Goal: Task Accomplishment & Management: Manage account settings

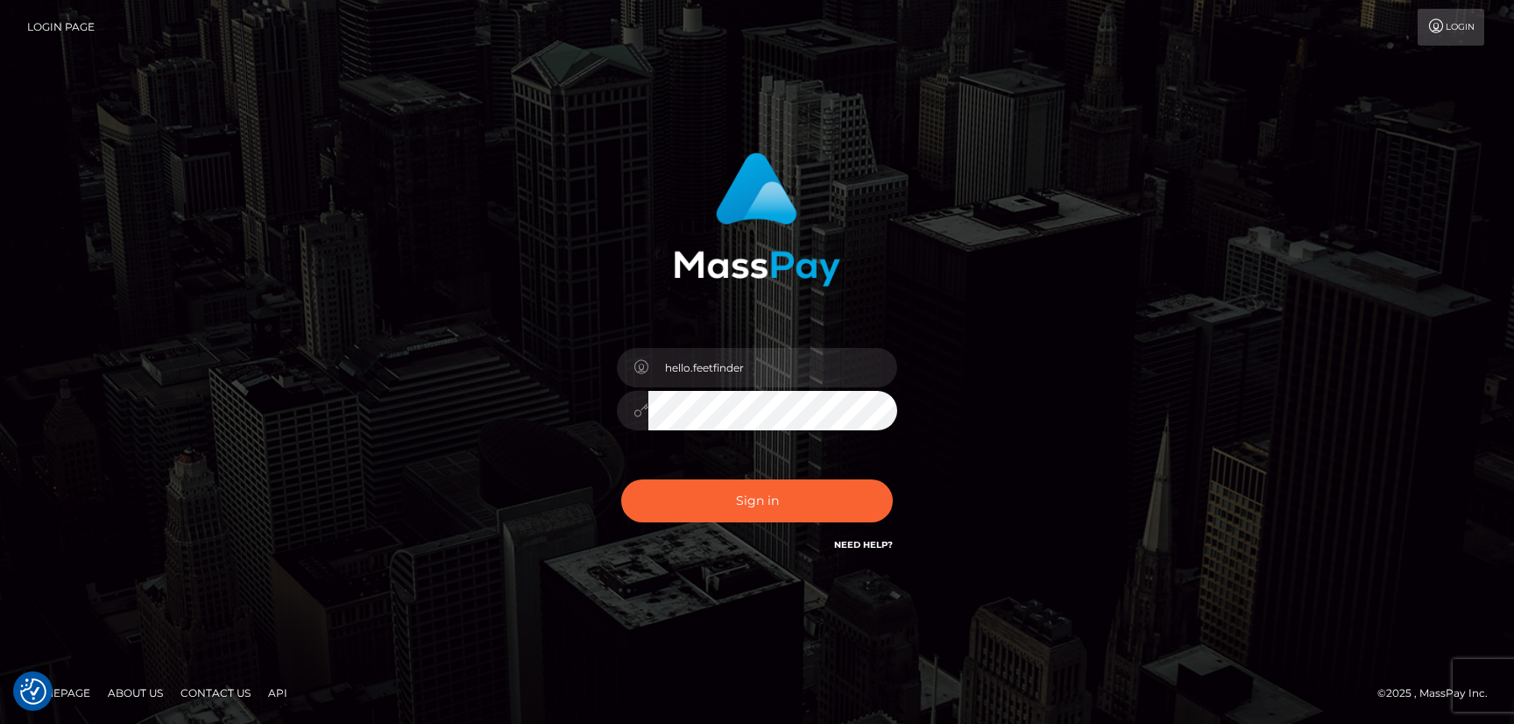
click at [805, 367] on input "hello.feetfinder" at bounding box center [772, 367] width 249 height 39
click at [860, 497] on button "Sign in" at bounding box center [757, 500] width 272 height 43
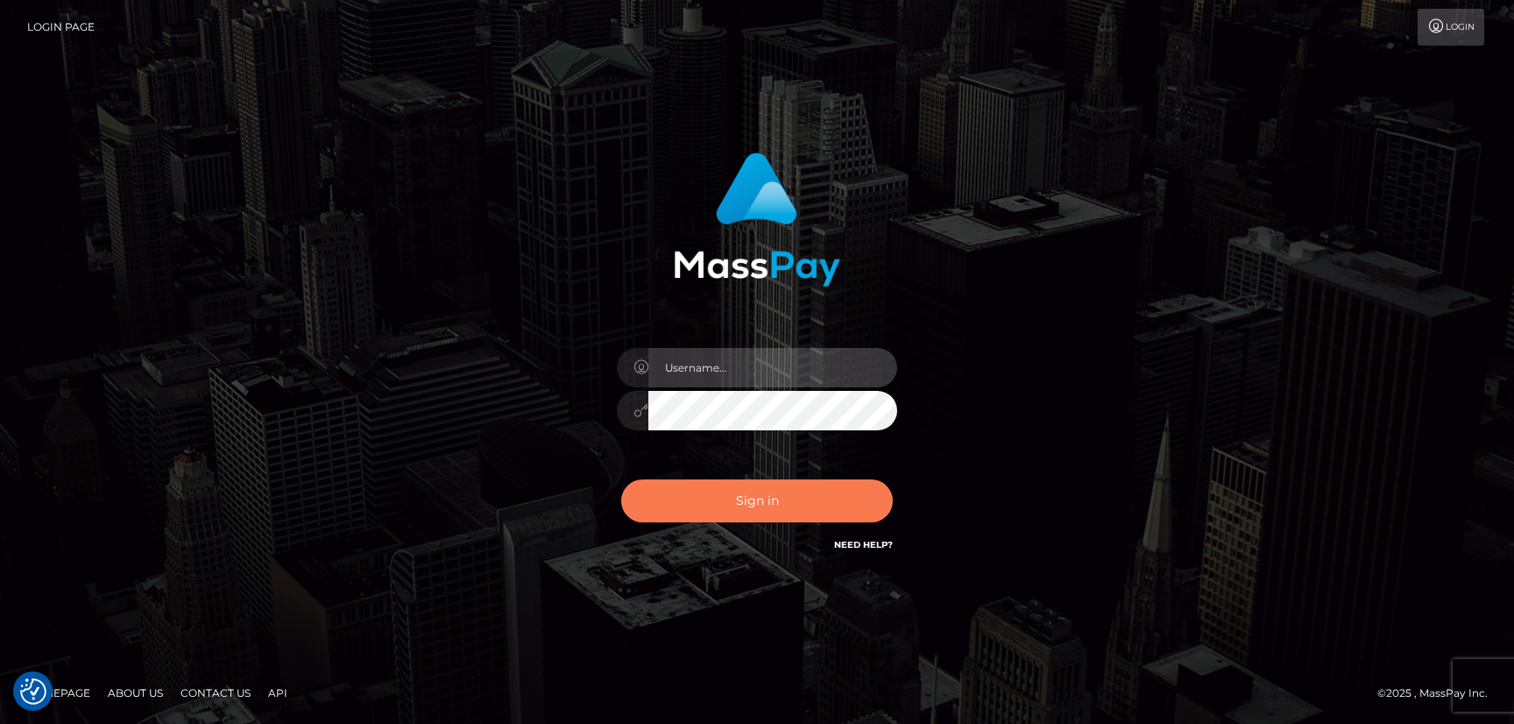
type input "hello.feetfinder"
click at [777, 491] on button "Sign in" at bounding box center [757, 500] width 272 height 43
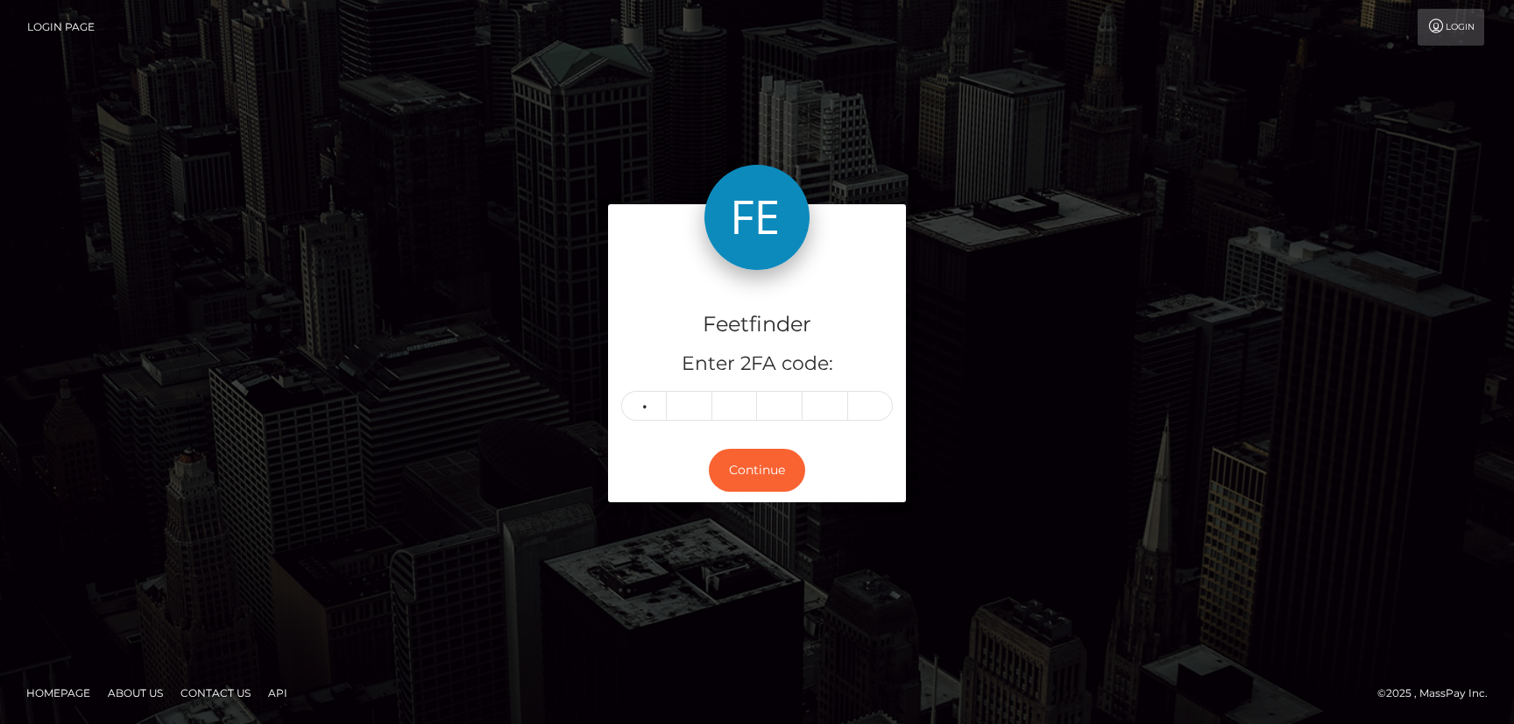
type input "8"
type input "1"
type input "0"
type input "4"
type input "2"
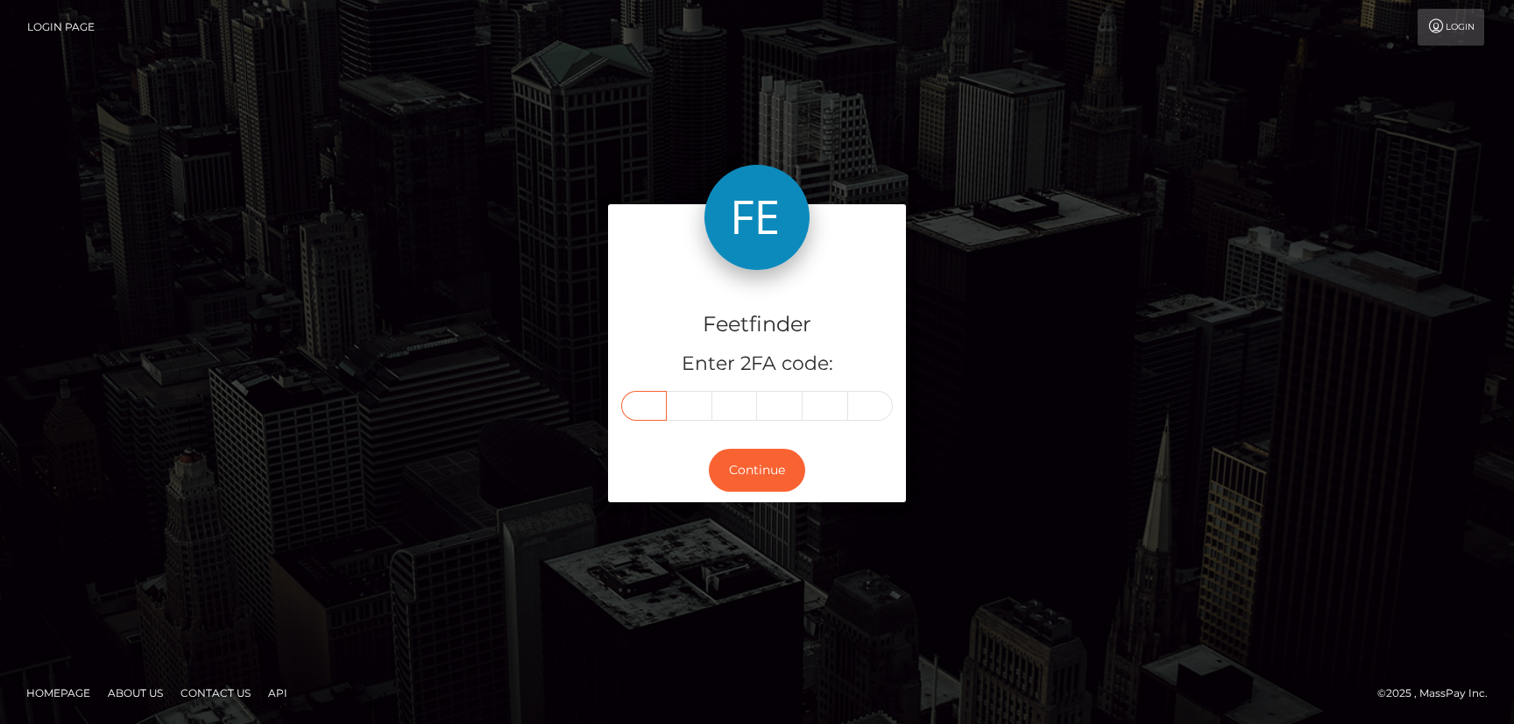
type input "8"
type input "1"
type input "0"
type input "4"
type input "2"
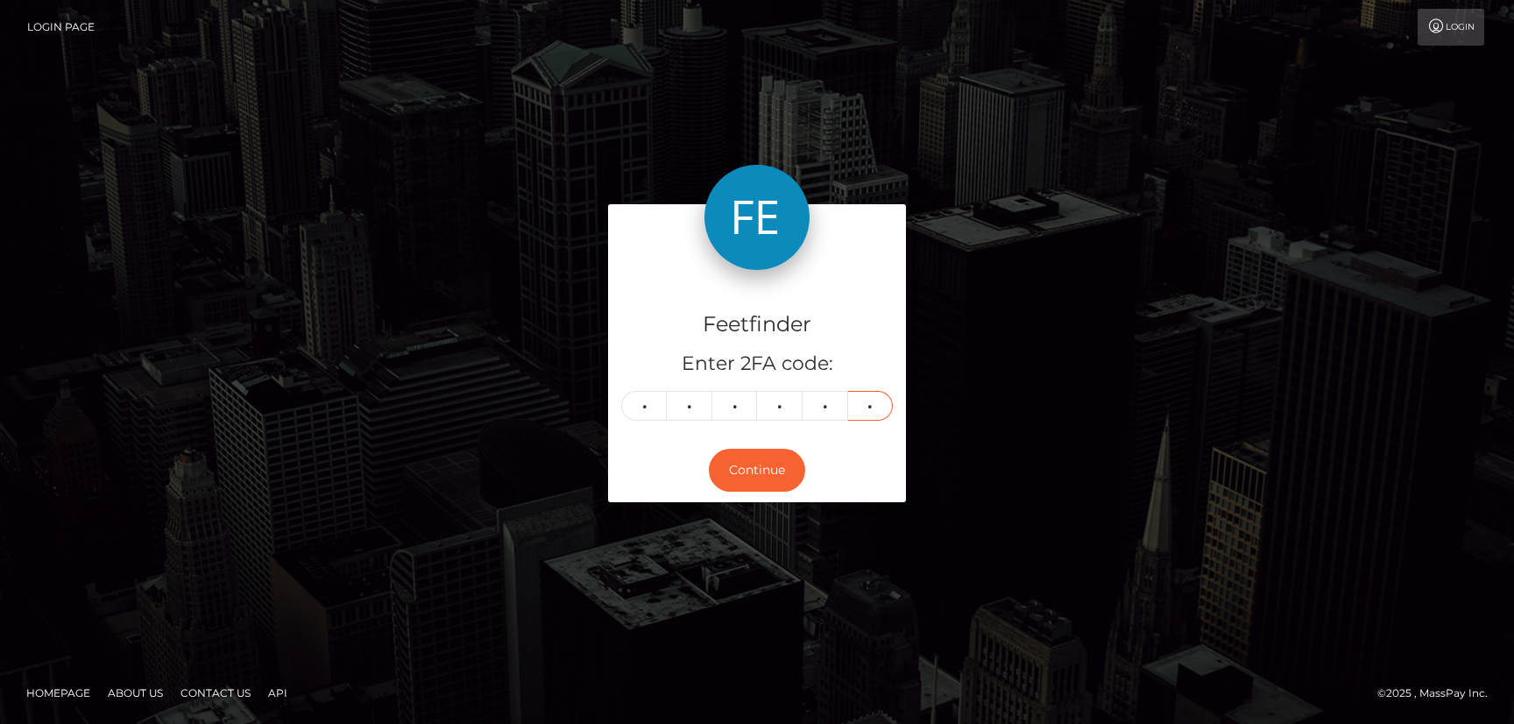
type input "6"
click at [763, 445] on div "Continue" at bounding box center [757, 470] width 298 height 64
click at [766, 477] on button "Continue" at bounding box center [757, 470] width 96 height 43
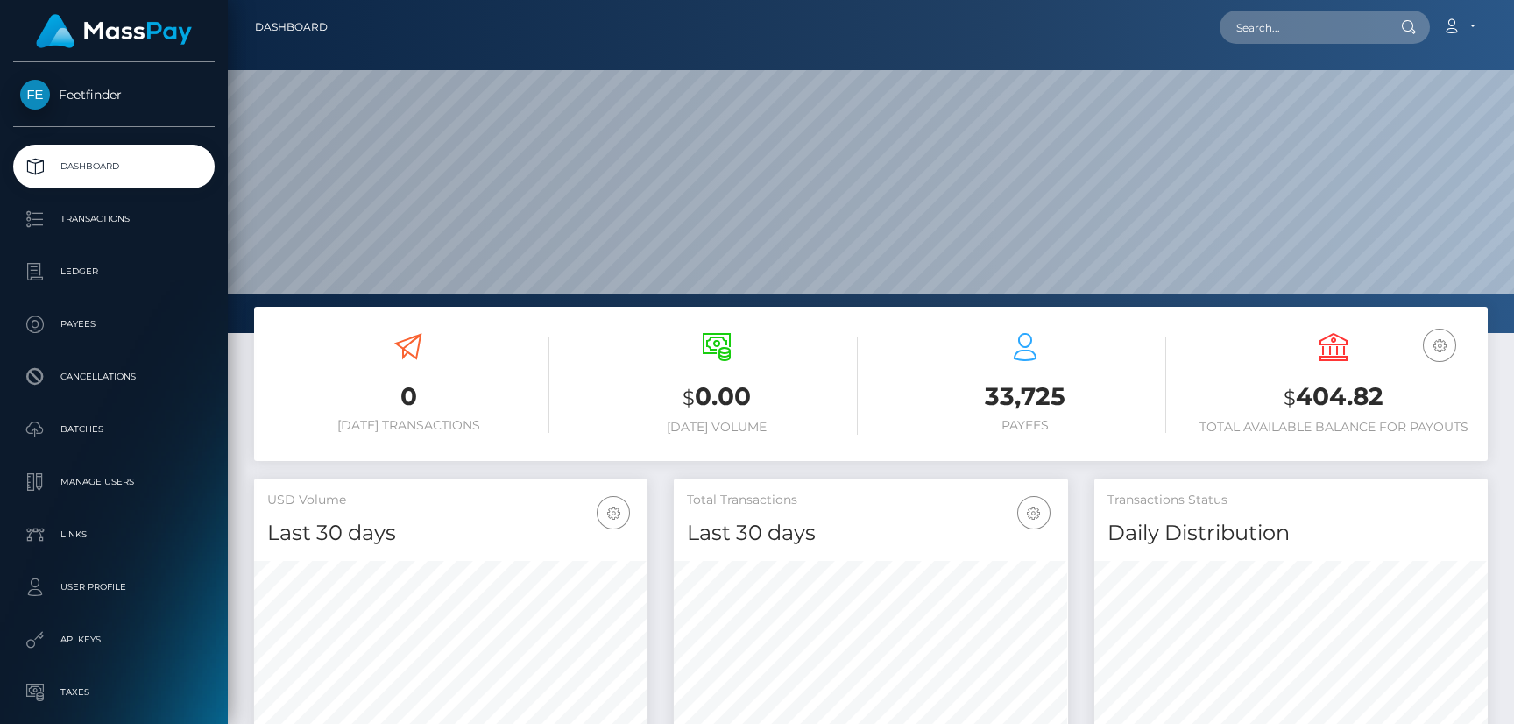
scroll to position [311, 393]
